Goal: Transaction & Acquisition: Download file/media

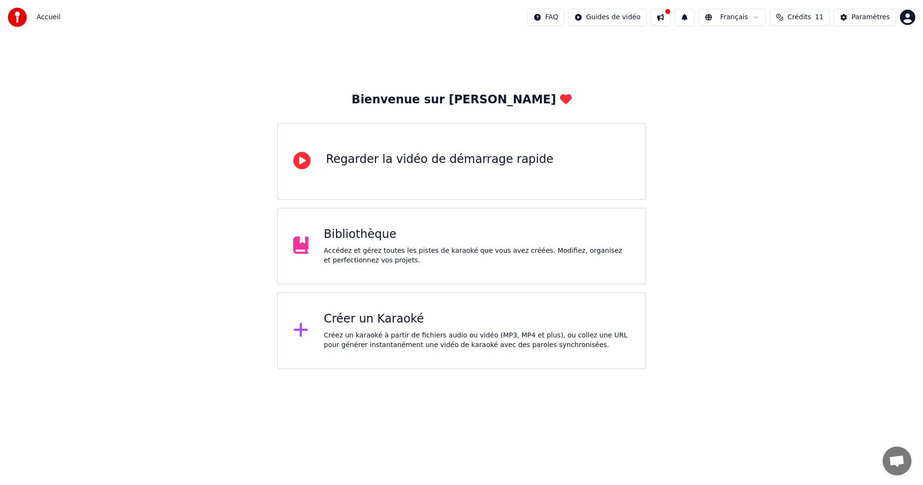
click at [518, 250] on div "Accédez et gérez toutes les pistes de karaoké que vous avez créées. Modifiez, o…" at bounding box center [477, 255] width 306 height 19
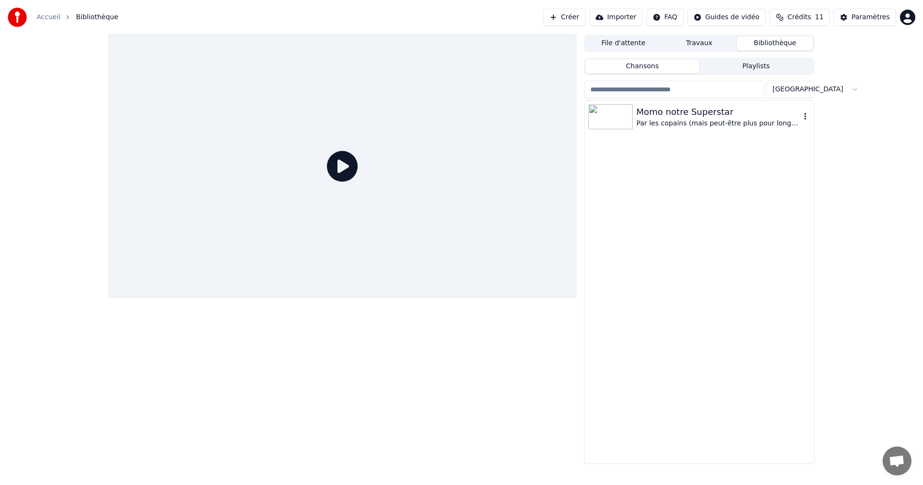
click at [619, 118] on img at bounding box center [610, 116] width 44 height 25
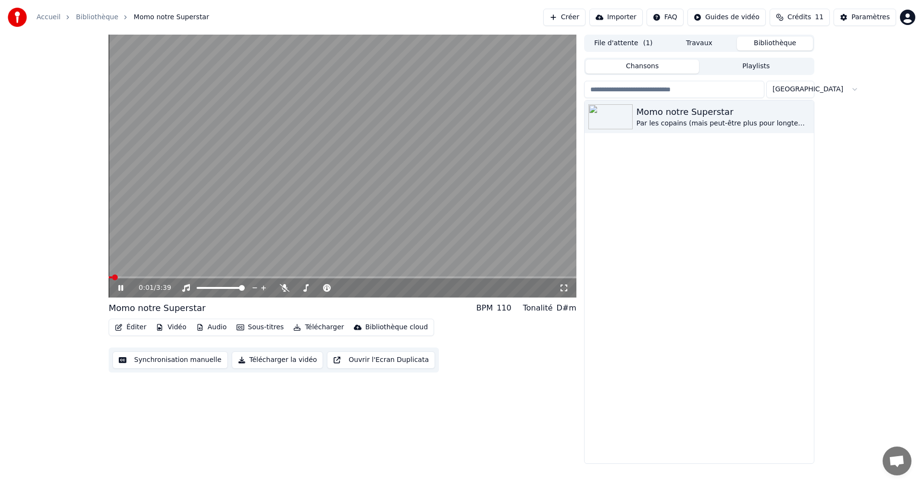
click at [248, 329] on button "Sous-titres" at bounding box center [260, 327] width 55 height 13
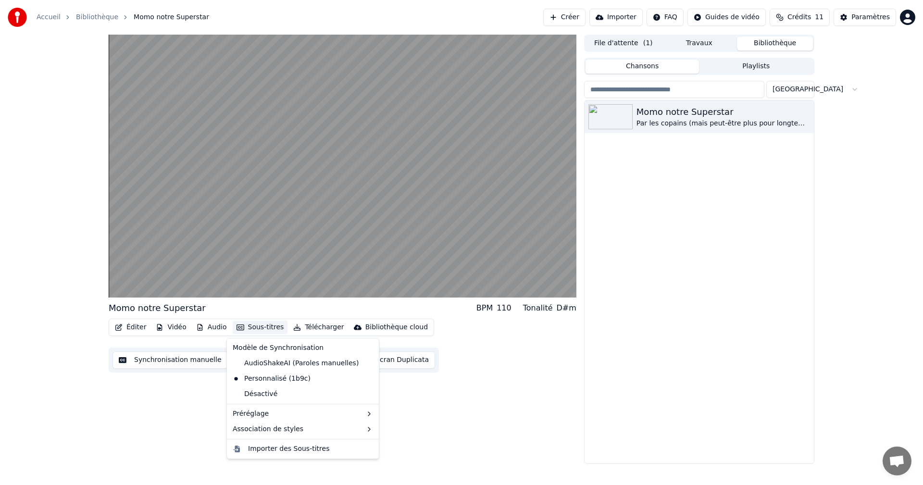
click at [248, 329] on button "Sous-titres" at bounding box center [260, 327] width 55 height 13
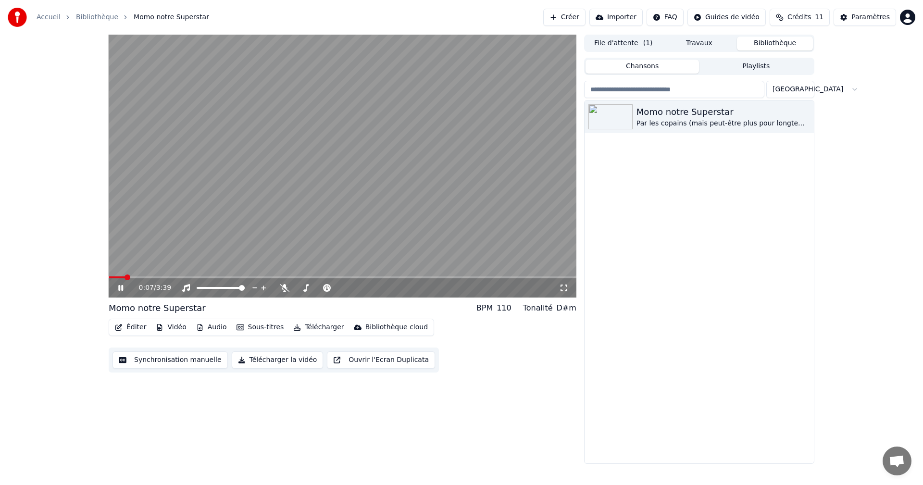
click at [120, 290] on icon at bounding box center [120, 288] width 5 height 6
click at [257, 330] on button "Sous-titres" at bounding box center [260, 327] width 55 height 13
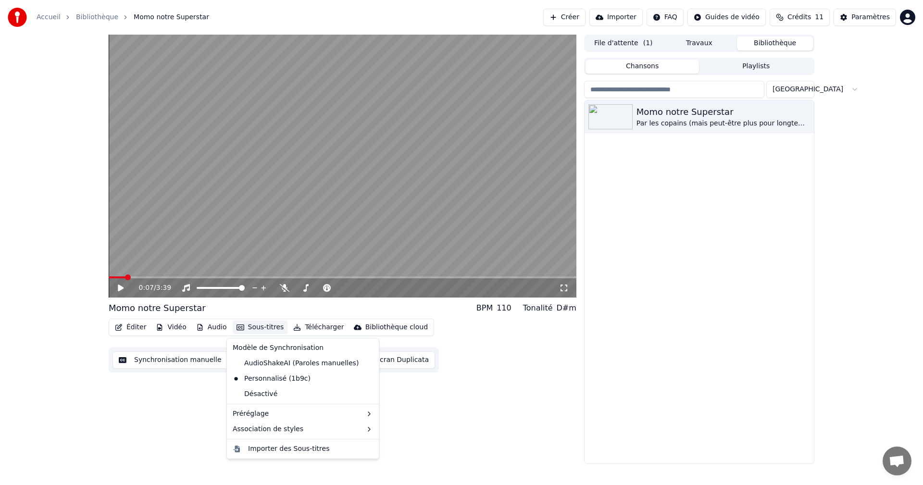
click at [573, 417] on div "0:07 / 3:39 Momo notre Superstar BPM 110 Tonalité D#m Éditer Vidéo Audio Sous-t…" at bounding box center [343, 249] width 468 height 429
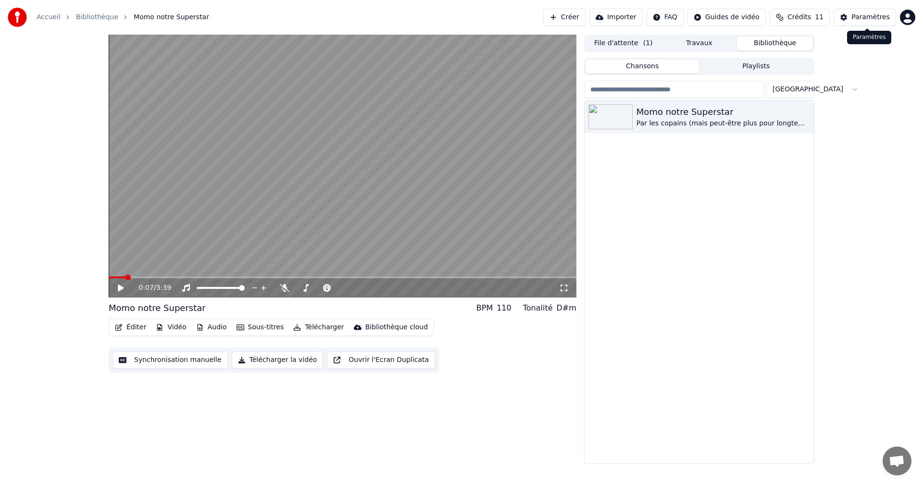
click at [858, 16] on div "Paramètres" at bounding box center [870, 17] width 38 height 10
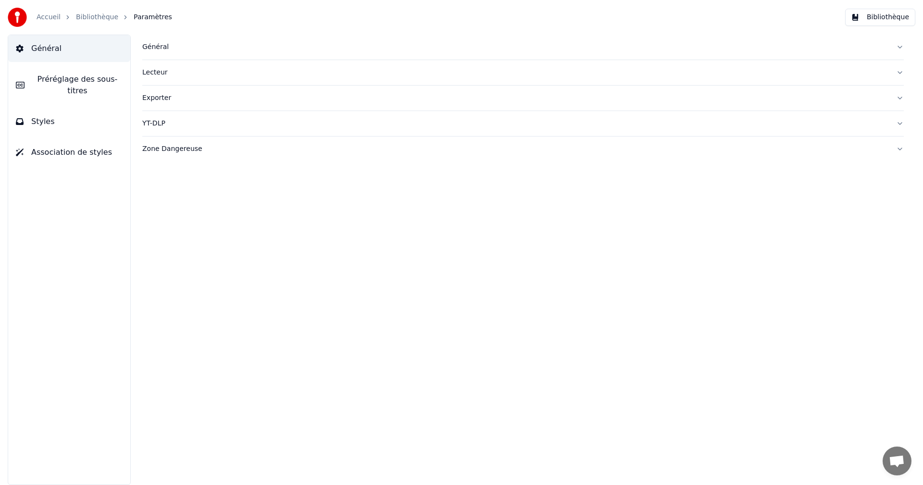
click at [899, 98] on button "Exporter" at bounding box center [522, 98] width 761 height 25
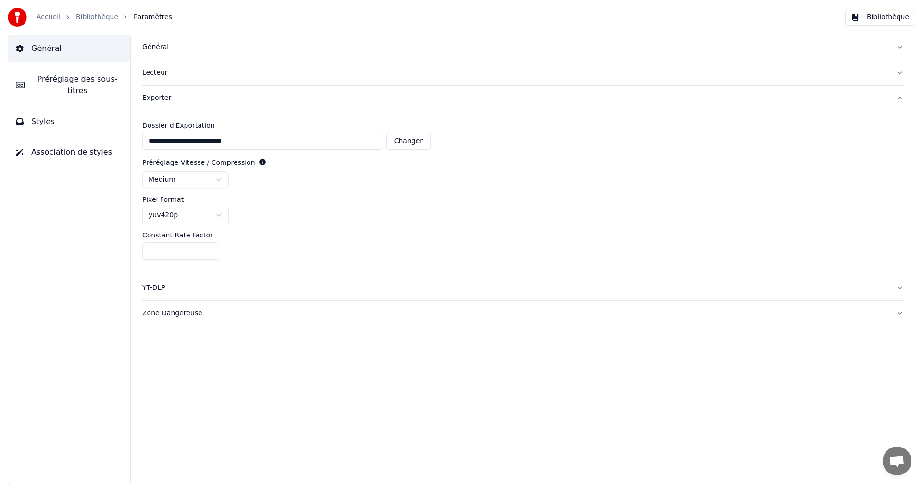
click at [182, 41] on button "Général" at bounding box center [522, 47] width 761 height 25
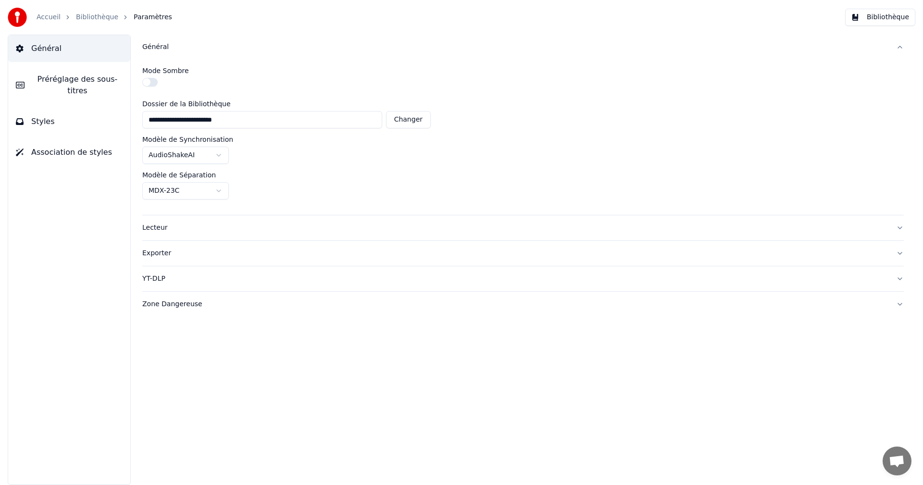
click at [207, 231] on div "Lecteur" at bounding box center [515, 228] width 746 height 10
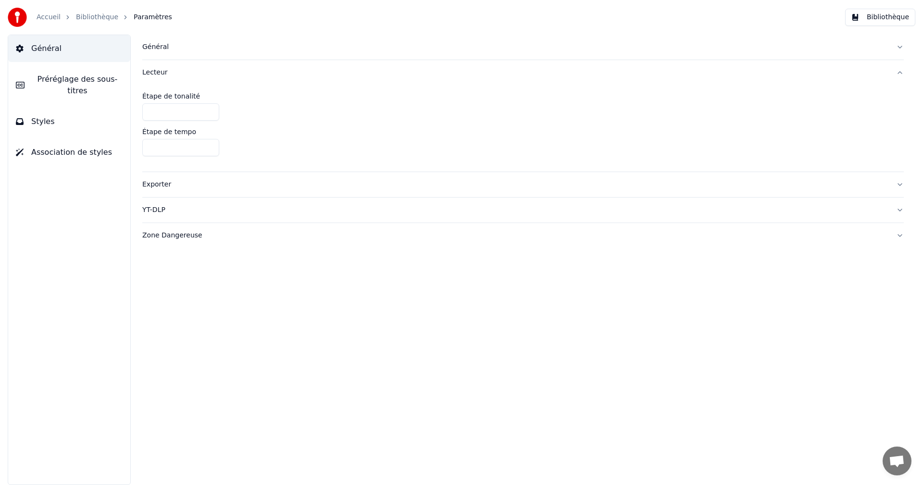
click at [222, 186] on div "Exporter" at bounding box center [515, 185] width 746 height 10
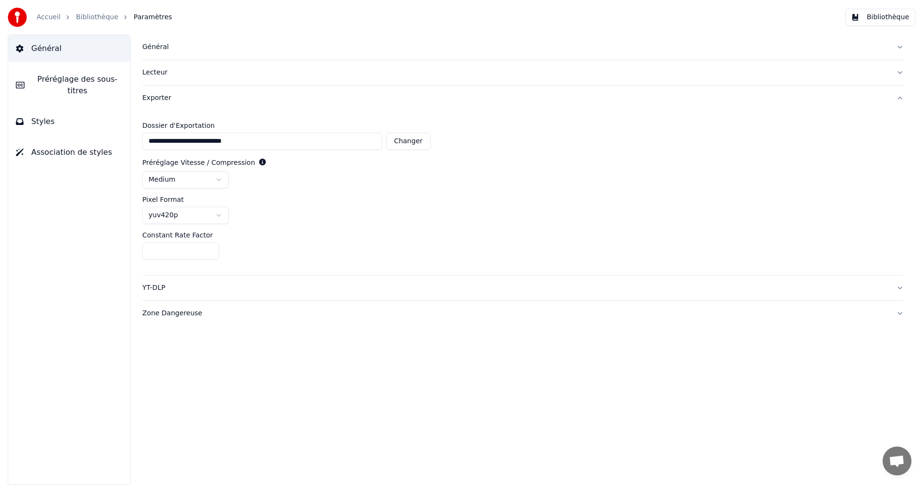
click at [81, 81] on span "Préréglage des sous-titres" at bounding box center [77, 85] width 90 height 23
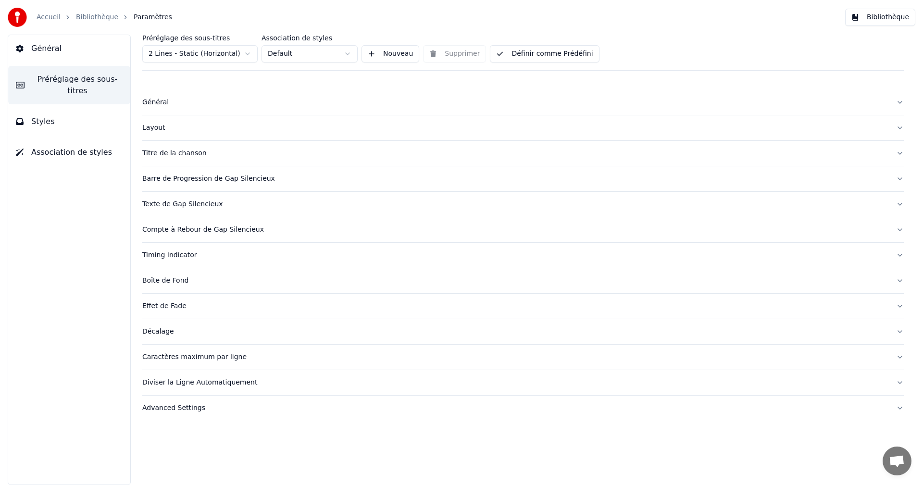
click at [179, 103] on div "Général" at bounding box center [515, 103] width 746 height 10
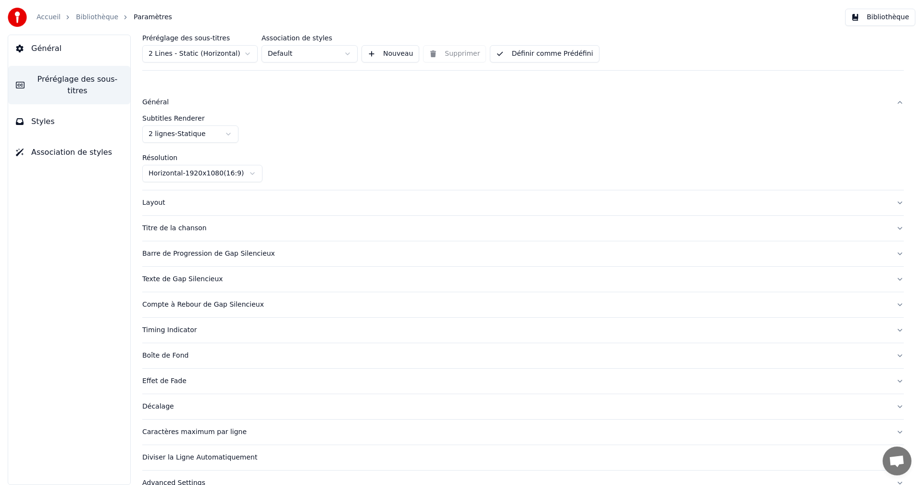
click at [179, 103] on div "Général" at bounding box center [515, 103] width 746 height 10
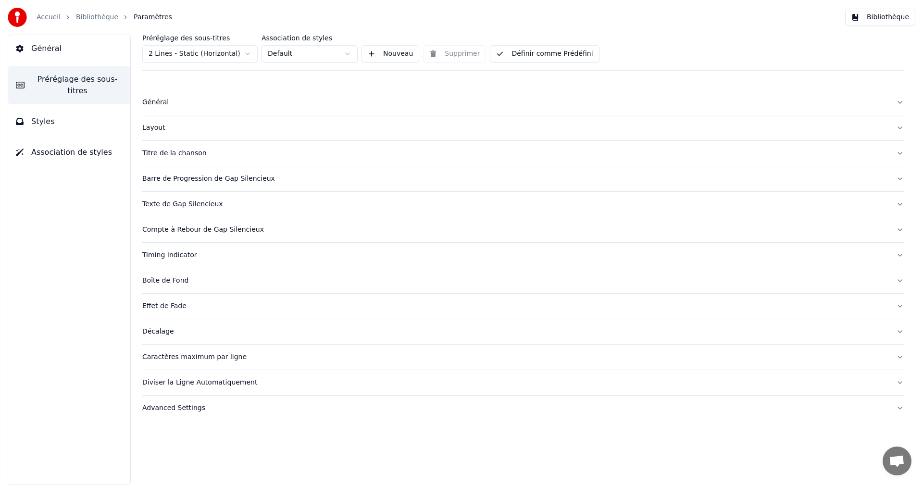
click at [218, 404] on div "Advanced Settings" at bounding box center [515, 408] width 746 height 10
click at [89, 15] on link "Bibliothèque" at bounding box center [97, 17] width 42 height 10
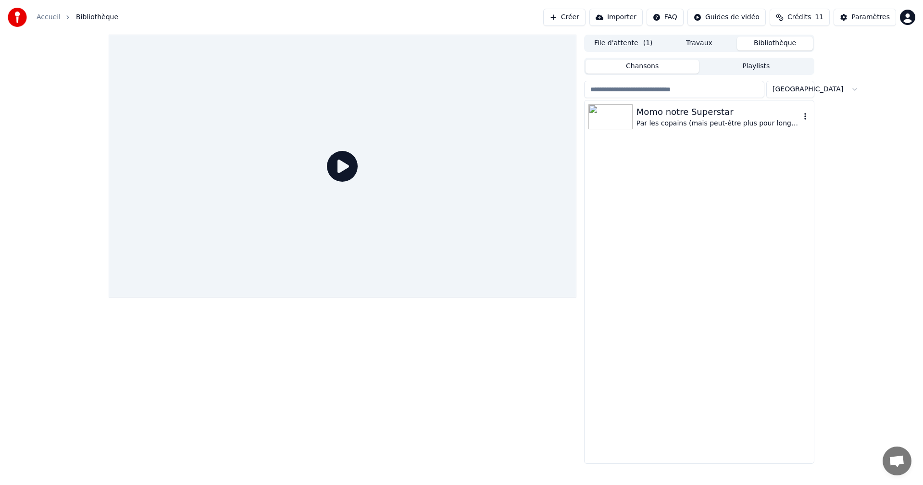
click at [689, 119] on div "Par les copains (mais peut-être plus pour longtemps)" at bounding box center [718, 124] width 164 height 10
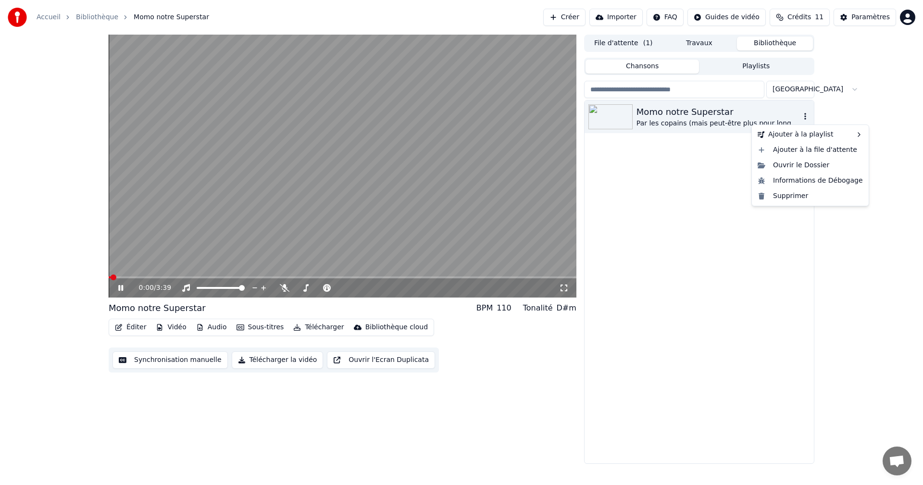
click at [806, 115] on icon "button" at bounding box center [805, 116] width 10 height 8
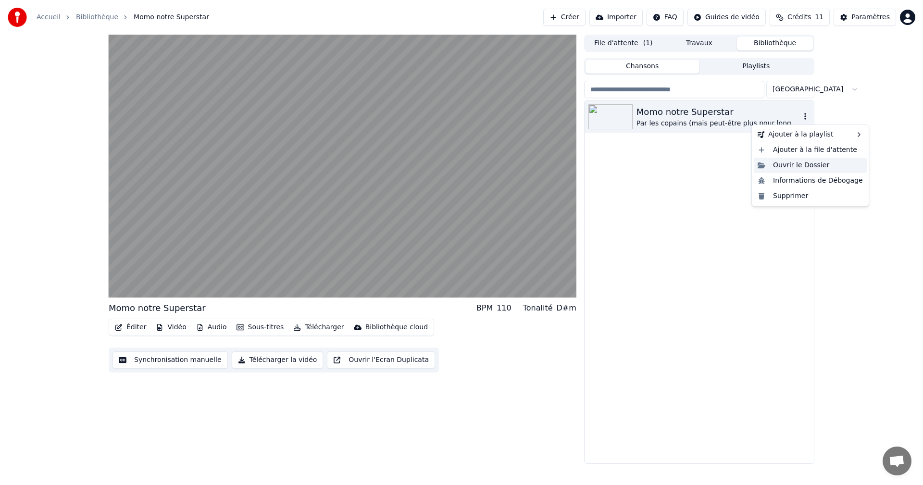
click at [794, 165] on div "Ouvrir le Dossier" at bounding box center [810, 165] width 113 height 15
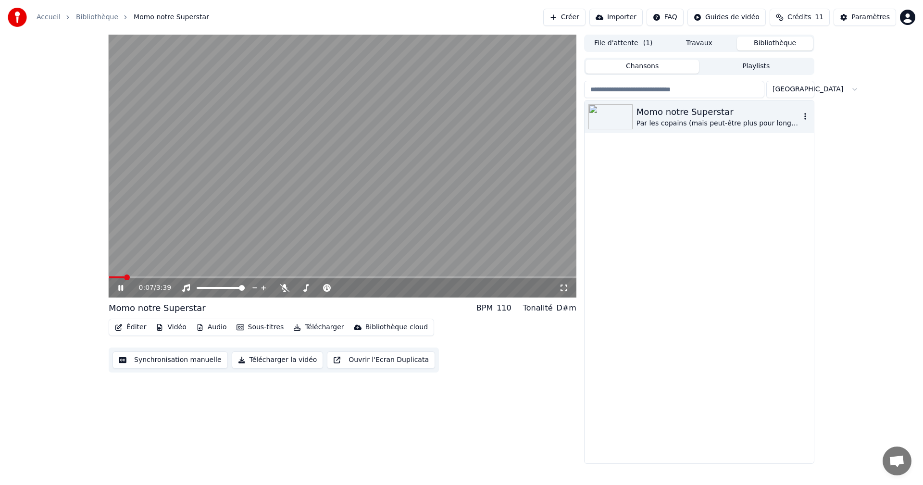
click at [90, 377] on div "0:07 / 3:39 Momo notre Superstar BPM 110 Tonalité D#m Éditer Vidéo Audio Sous-t…" at bounding box center [461, 249] width 923 height 429
click at [123, 285] on icon at bounding box center [120, 288] width 5 height 6
click at [316, 325] on button "Télécharger" at bounding box center [318, 327] width 58 height 13
click at [391, 425] on div "0:08 / 3:39 Momo notre Superstar BPM 110 Tonalité D#m Éditer Vidéo Audio Sous-t…" at bounding box center [343, 249] width 468 height 429
click at [315, 327] on button "Télécharger" at bounding box center [318, 327] width 58 height 13
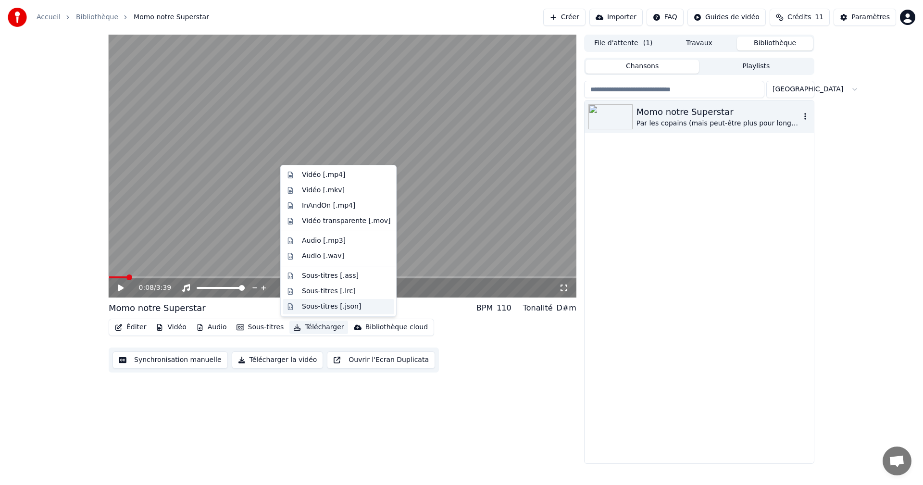
click at [326, 305] on div "Sous-titres [.json]" at bounding box center [331, 307] width 59 height 10
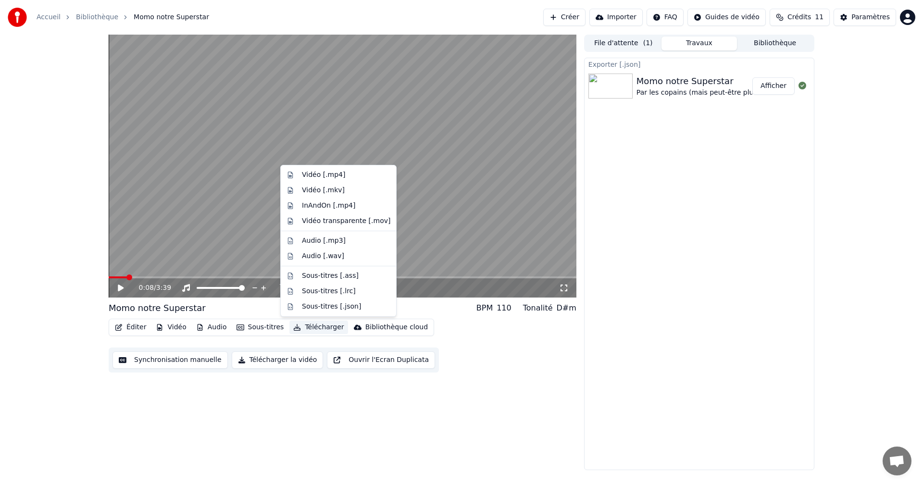
click at [307, 329] on button "Télécharger" at bounding box center [318, 327] width 58 height 13
click at [336, 273] on div "Sous-titres [.ass]" at bounding box center [330, 276] width 57 height 10
